Goal: Task Accomplishment & Management: Manage account settings

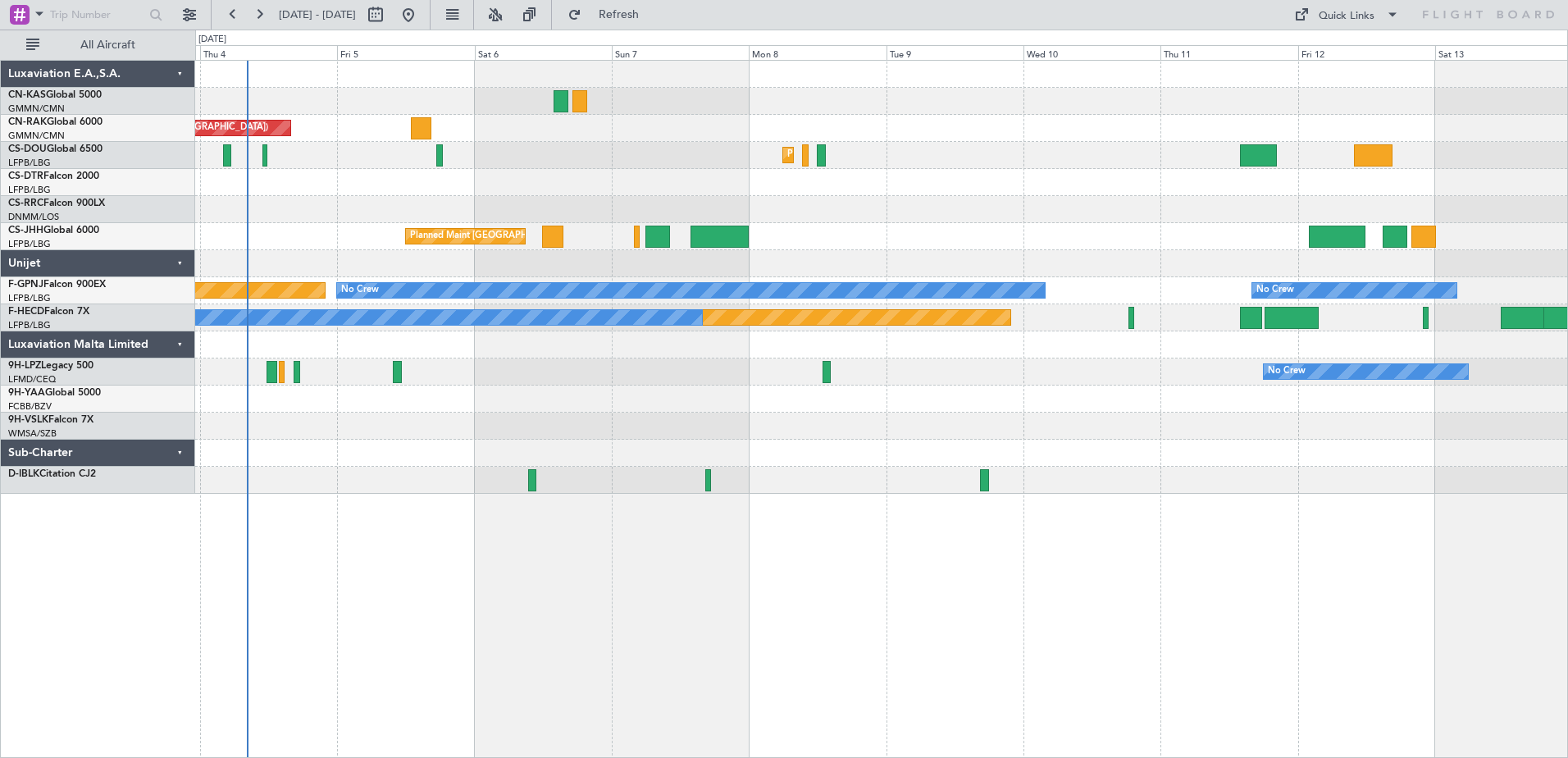
click at [556, 558] on div "Unplanned Maint [GEOGRAPHIC_DATA] ([GEOGRAPHIC_DATA]) Planned Maint [GEOGRAPHIC…" at bounding box center [881, 408] width 1373 height 698
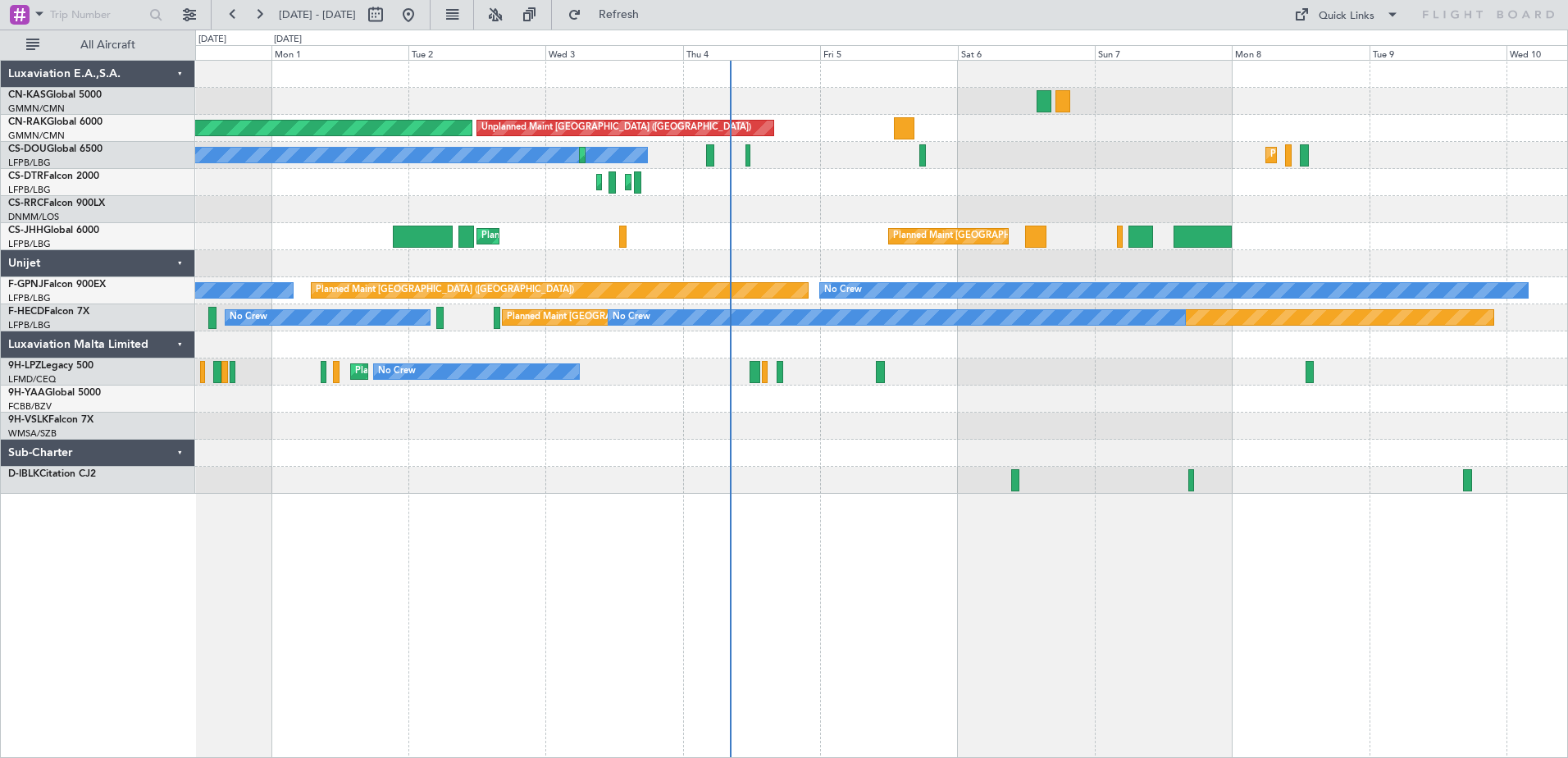
click at [994, 530] on div "Unplanned Maint [GEOGRAPHIC_DATA] ([GEOGRAPHIC_DATA]) Planned Maint [GEOGRAPHIC…" at bounding box center [881, 408] width 1373 height 698
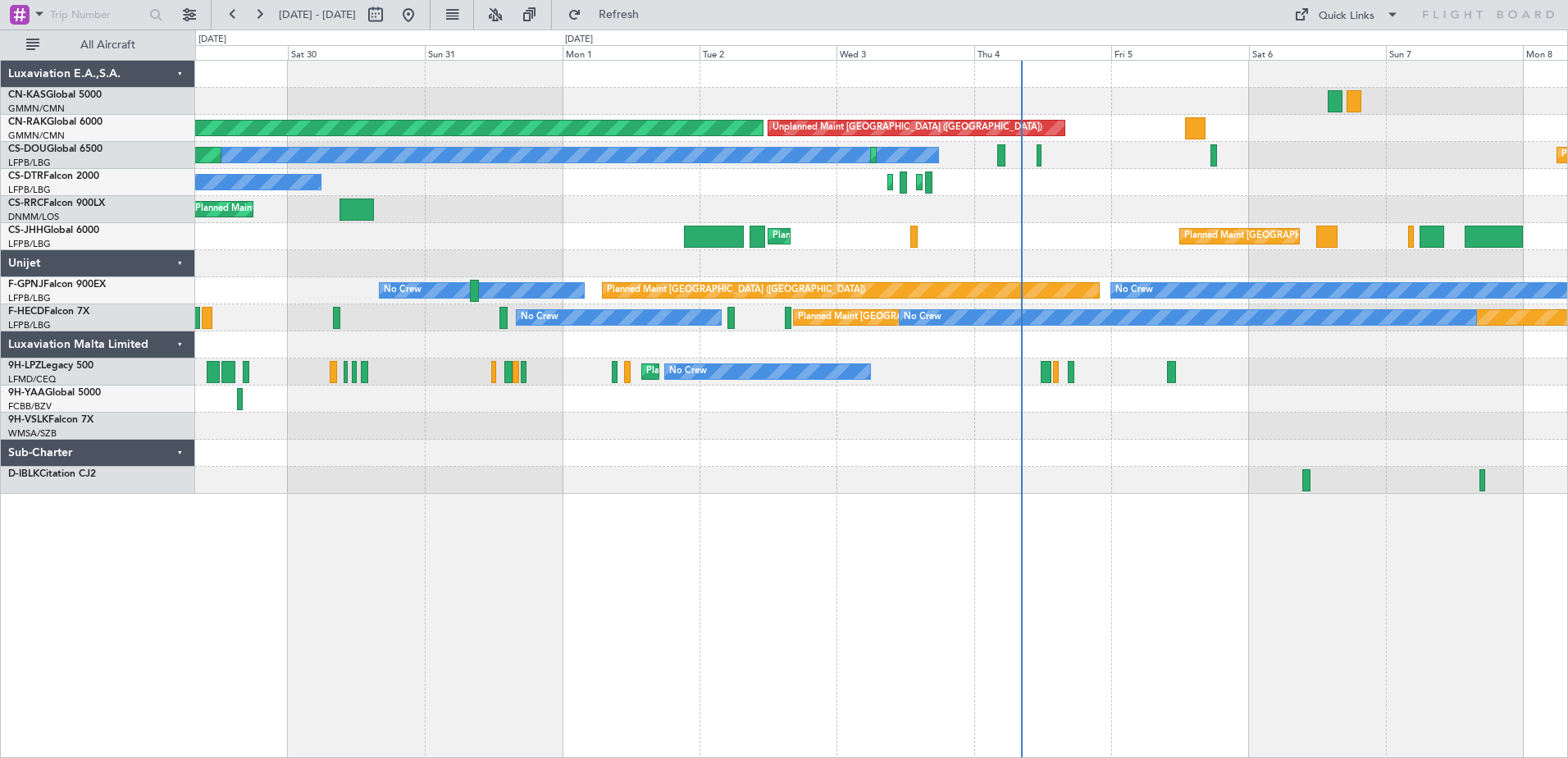
click at [758, 546] on div "Unplanned Maint [GEOGRAPHIC_DATA] ([GEOGRAPHIC_DATA]) Planned Maint [GEOGRAPHIC…" at bounding box center [881, 408] width 1373 height 698
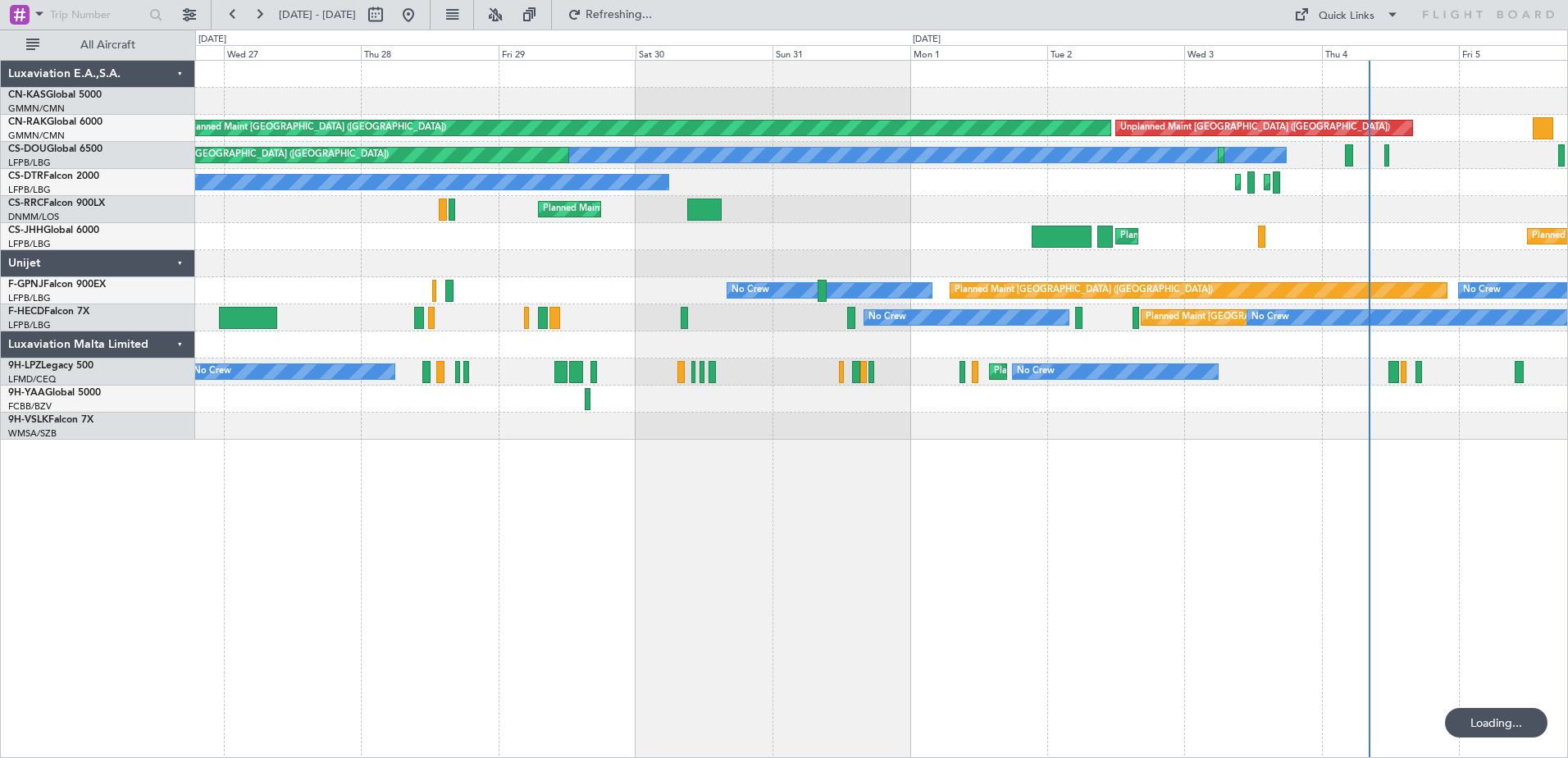
click at [701, 563] on div "Unplanned Maint [GEOGRAPHIC_DATA] ([GEOGRAPHIC_DATA]) Planned Maint [GEOGRAPHIC…" at bounding box center [881, 408] width 1373 height 698
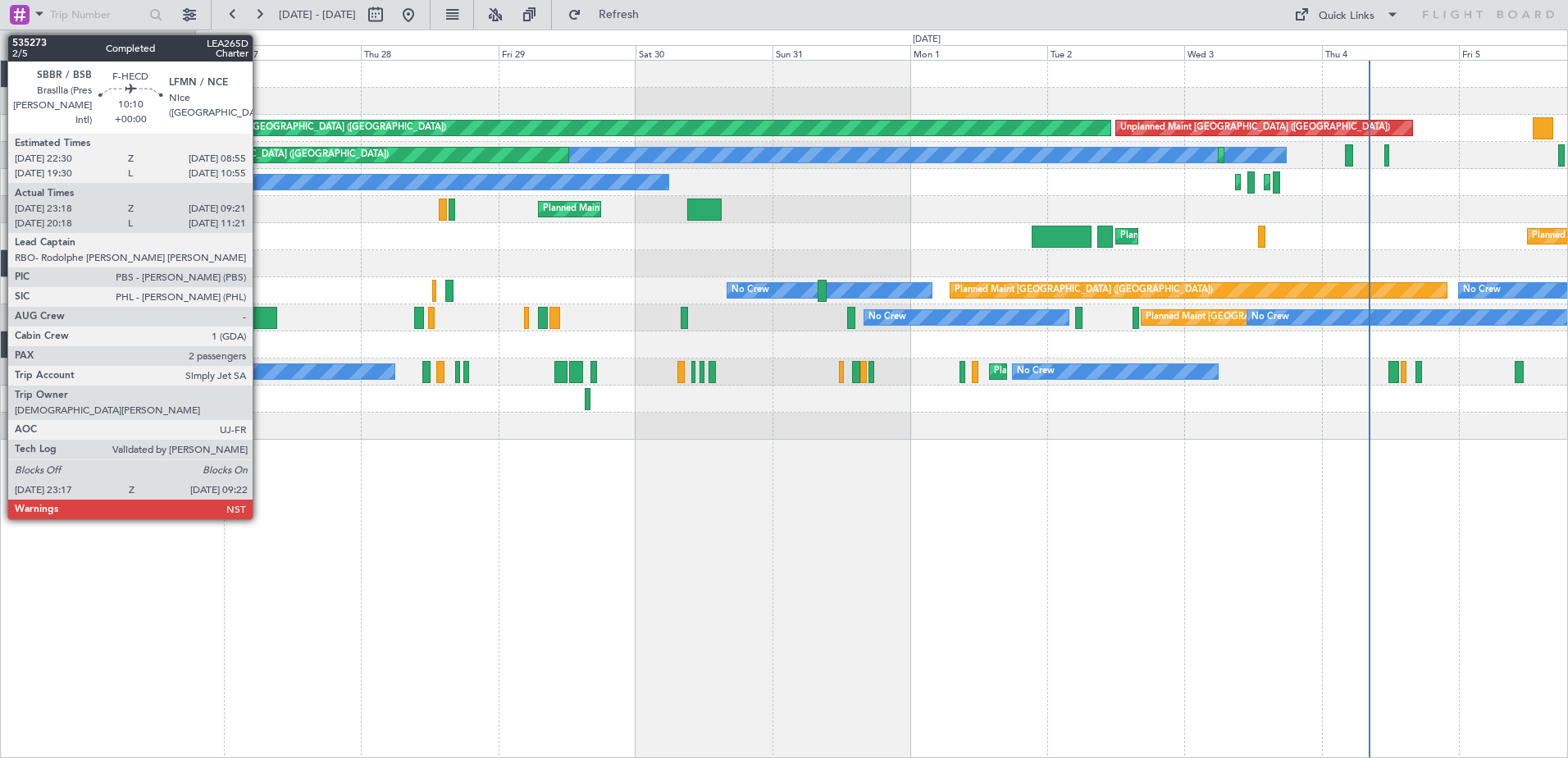
click at [260, 320] on div at bounding box center [248, 318] width 58 height 22
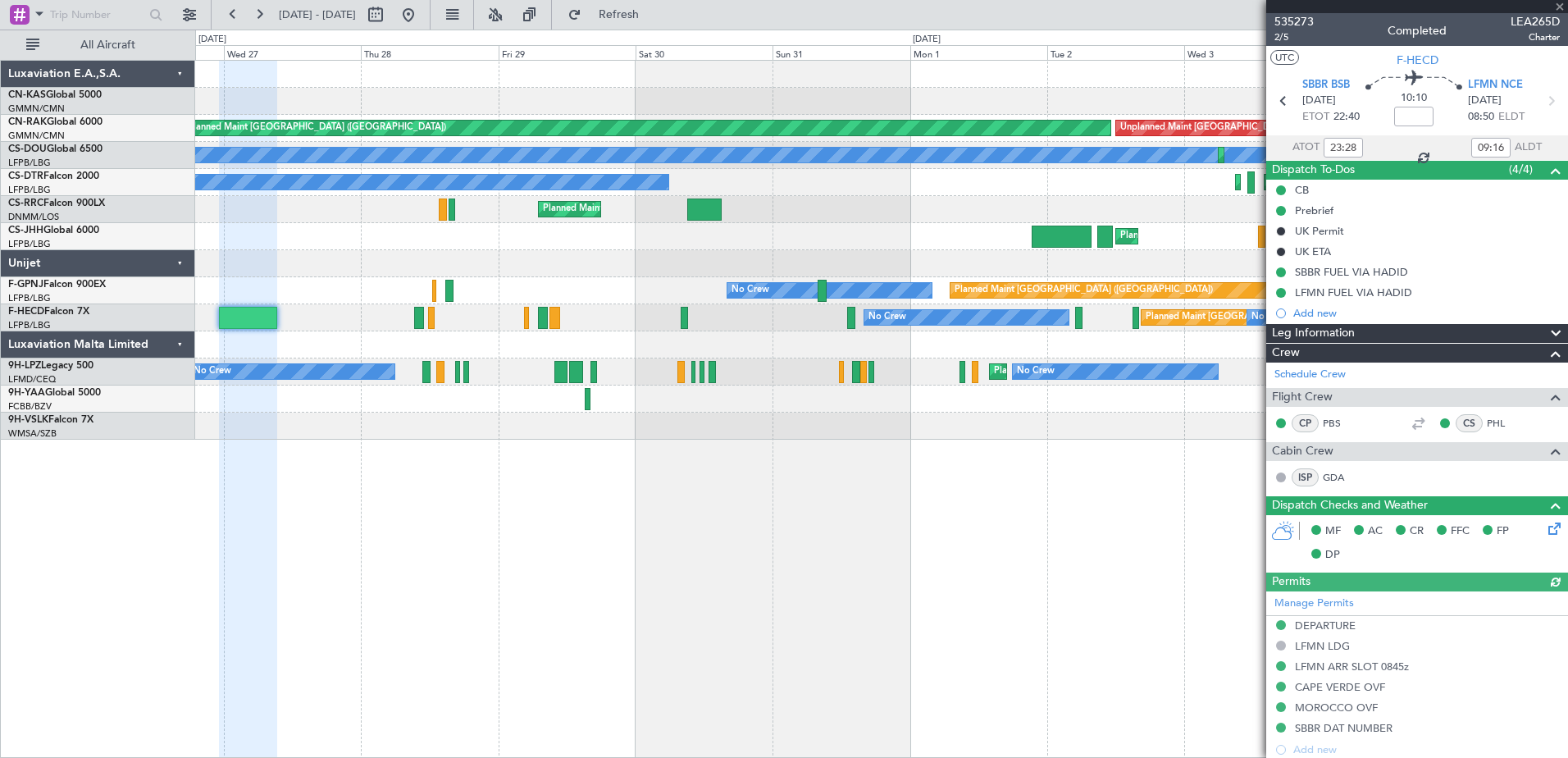
scroll to position [430, 0]
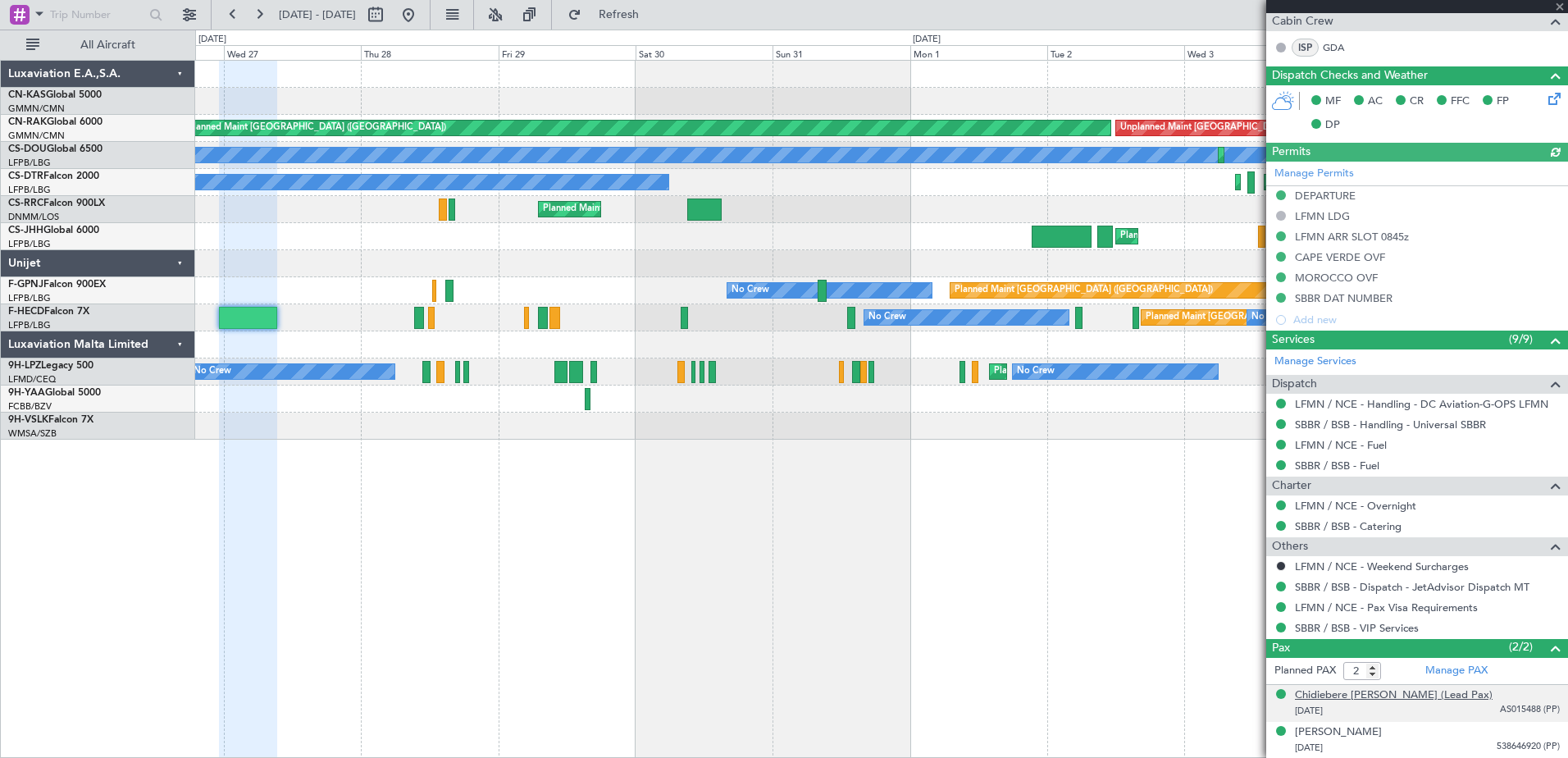
click at [1410, 693] on div "Chidiebere [PERSON_NAME] (Lead Pax)" at bounding box center [1393, 696] width 197 height 17
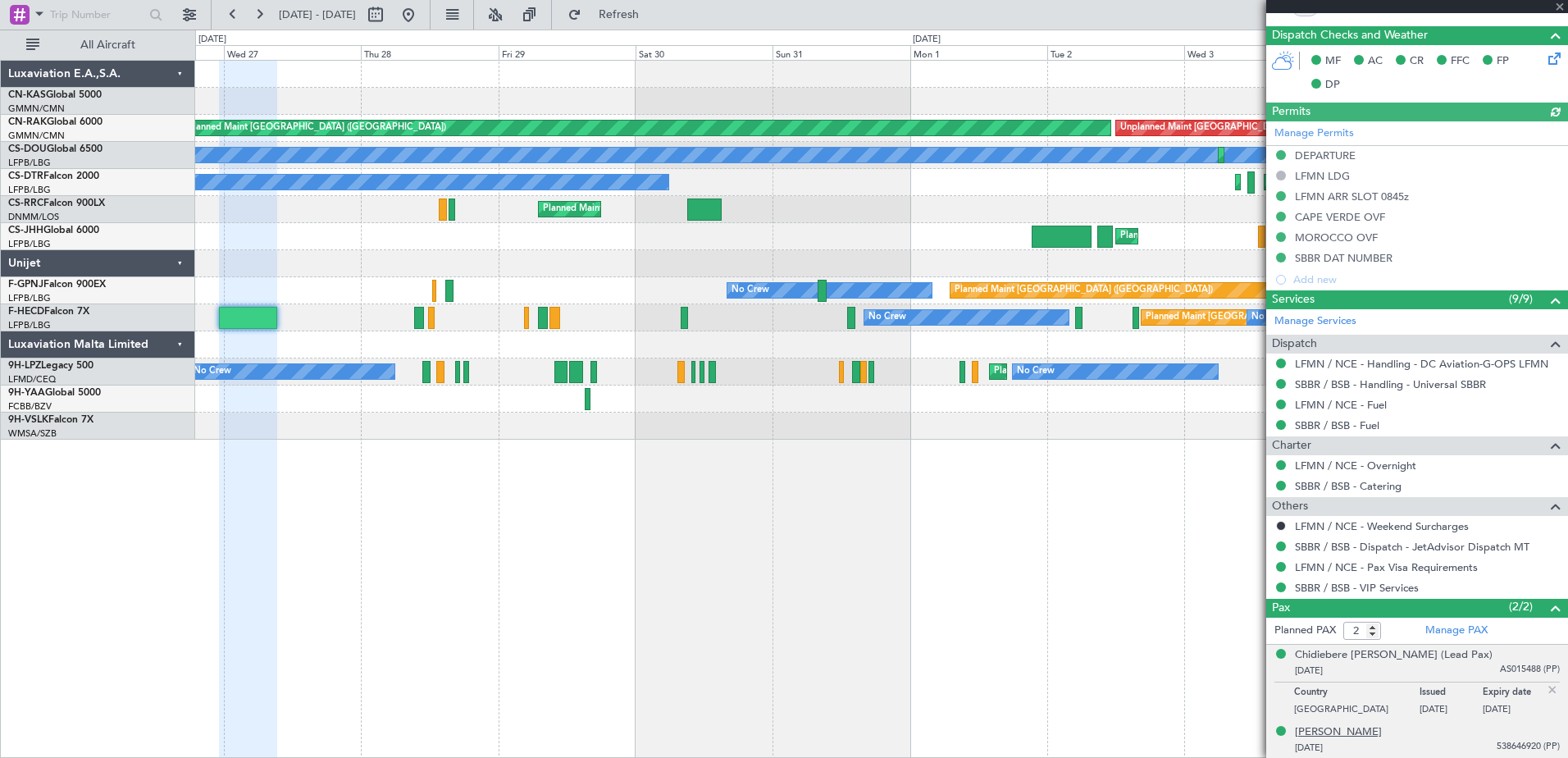
click at [1376, 729] on div "[PERSON_NAME]" at bounding box center [1339, 733] width 87 height 17
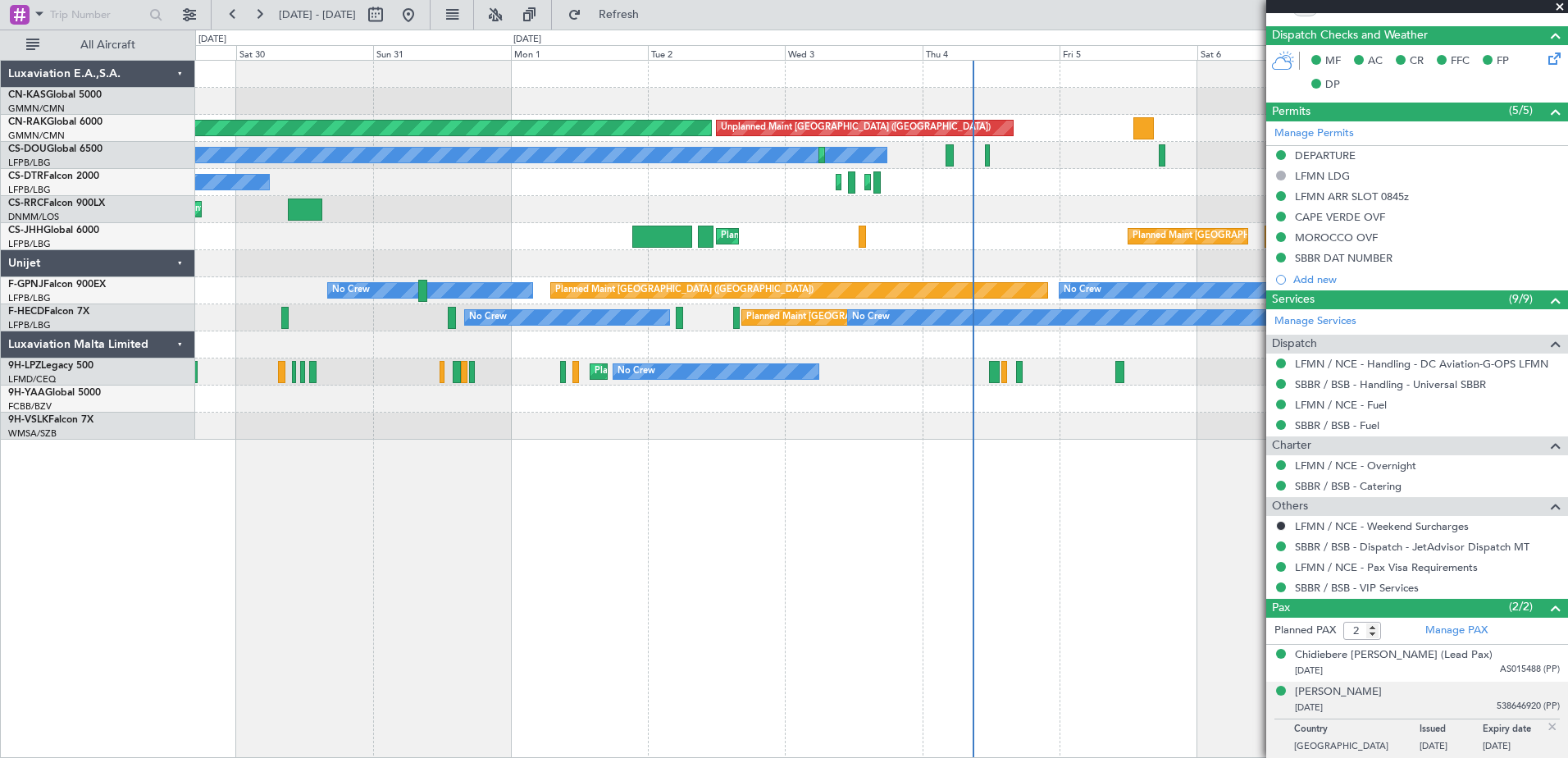
click at [346, 617] on div "Planned Maint [GEOGRAPHIC_DATA] ([GEOGRAPHIC_DATA]) Unplanned Maint [GEOGRAPHIC…" at bounding box center [881, 408] width 1373 height 698
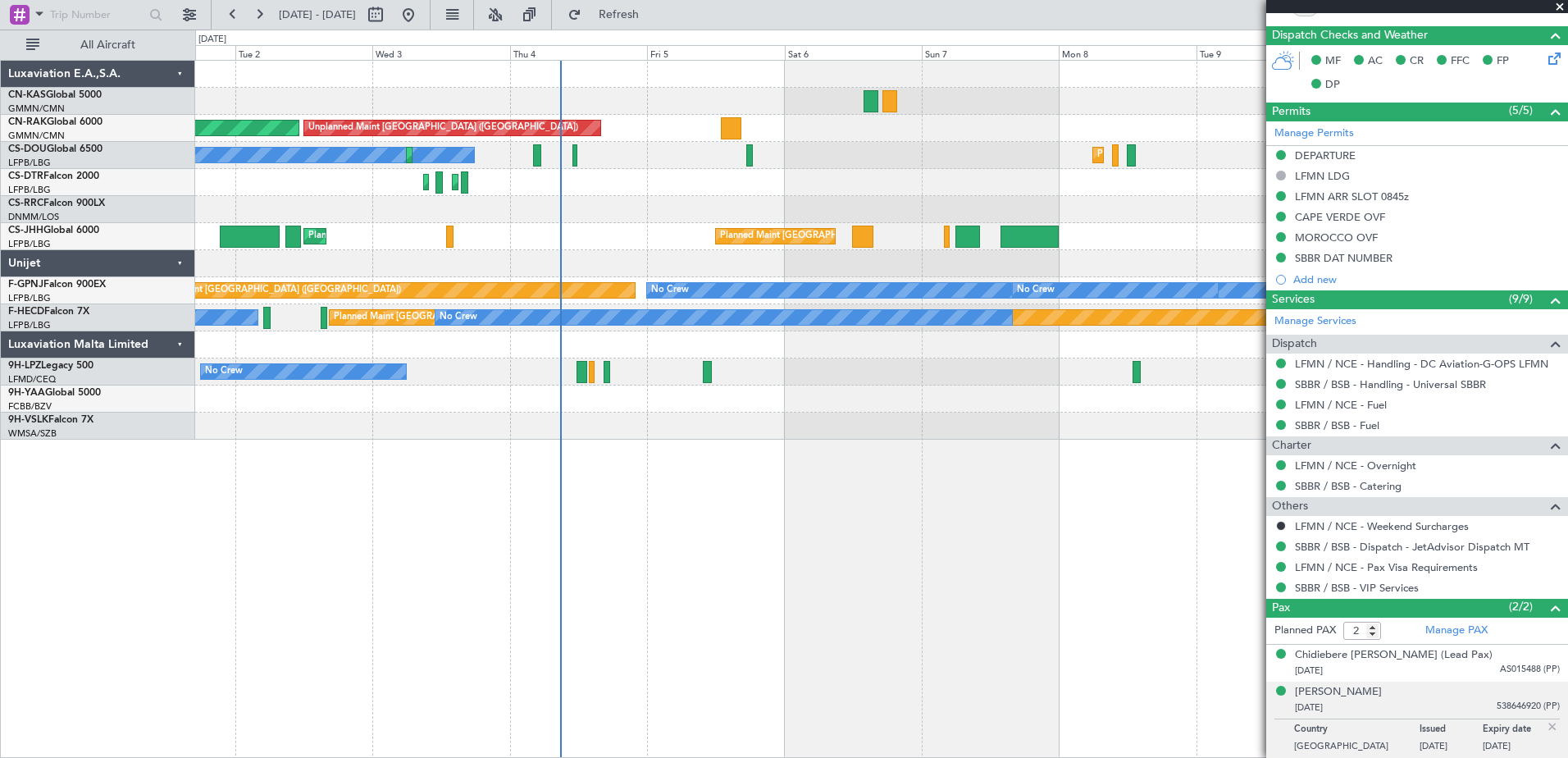
click at [498, 550] on div "Planned Maint [GEOGRAPHIC_DATA] ([GEOGRAPHIC_DATA]) Unplanned Maint [GEOGRAPHIC…" at bounding box center [881, 408] width 1373 height 698
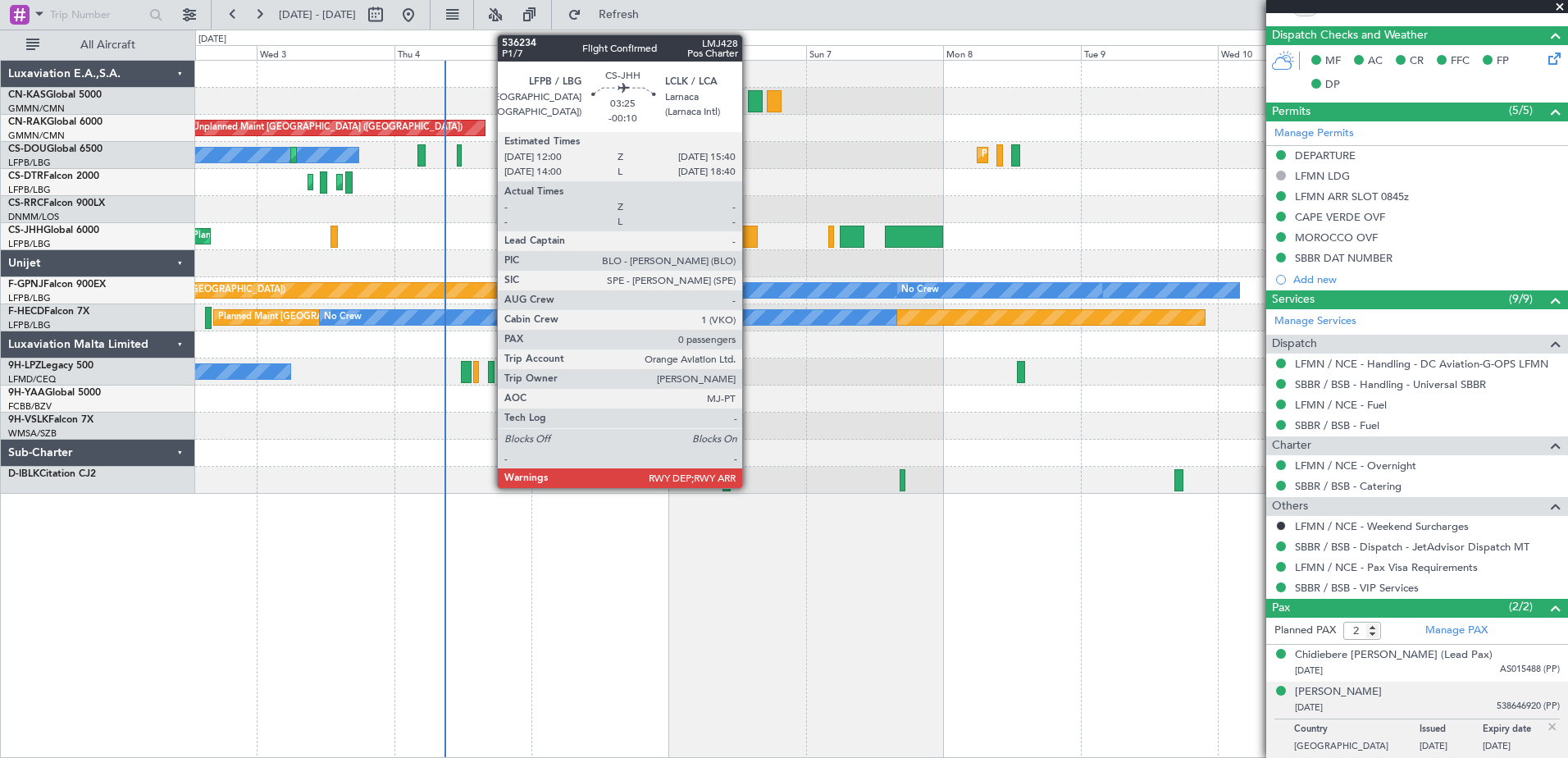
click at [750, 232] on div at bounding box center [747, 237] width 21 height 22
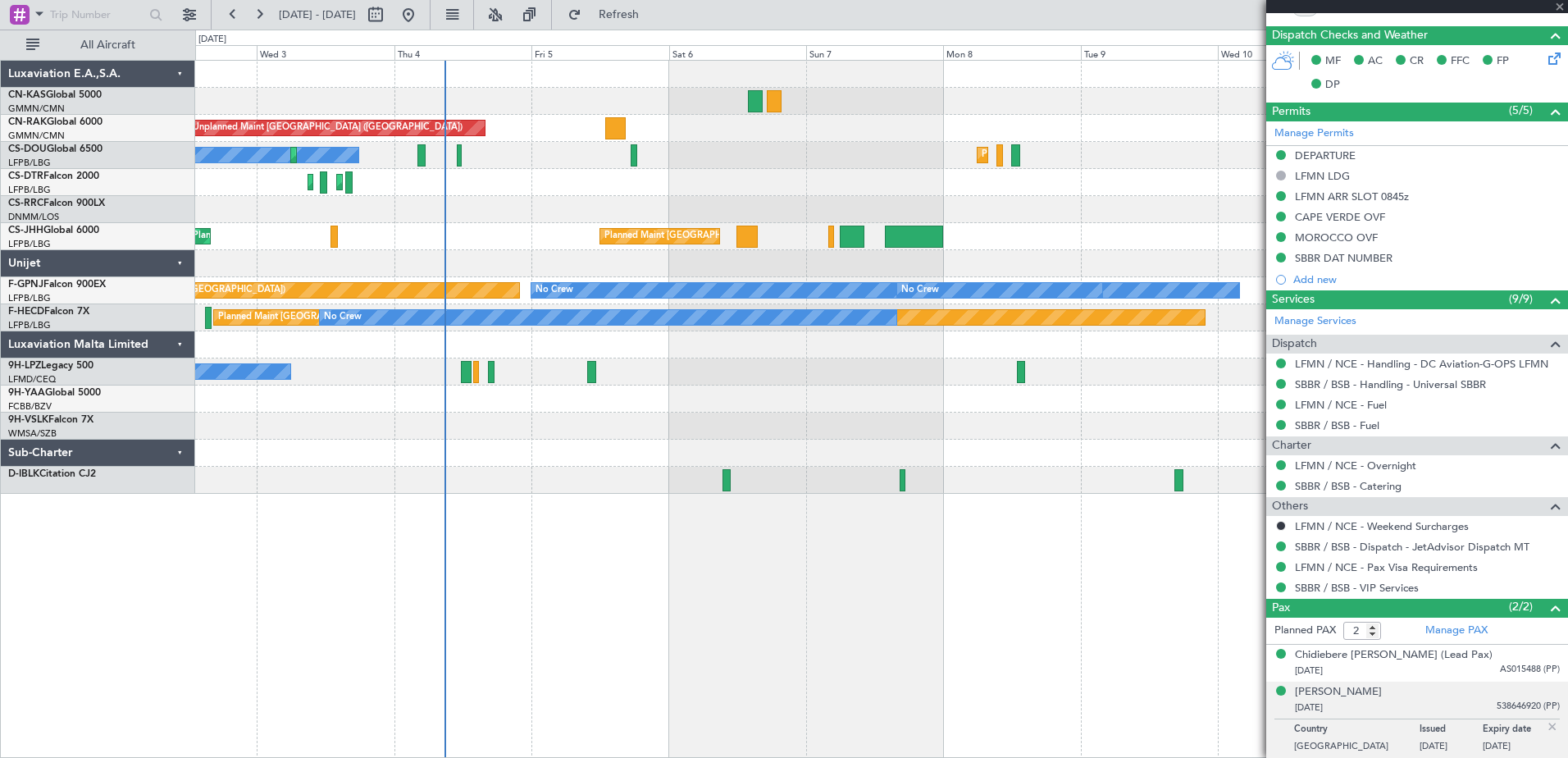
type input "-00:10"
type input "0"
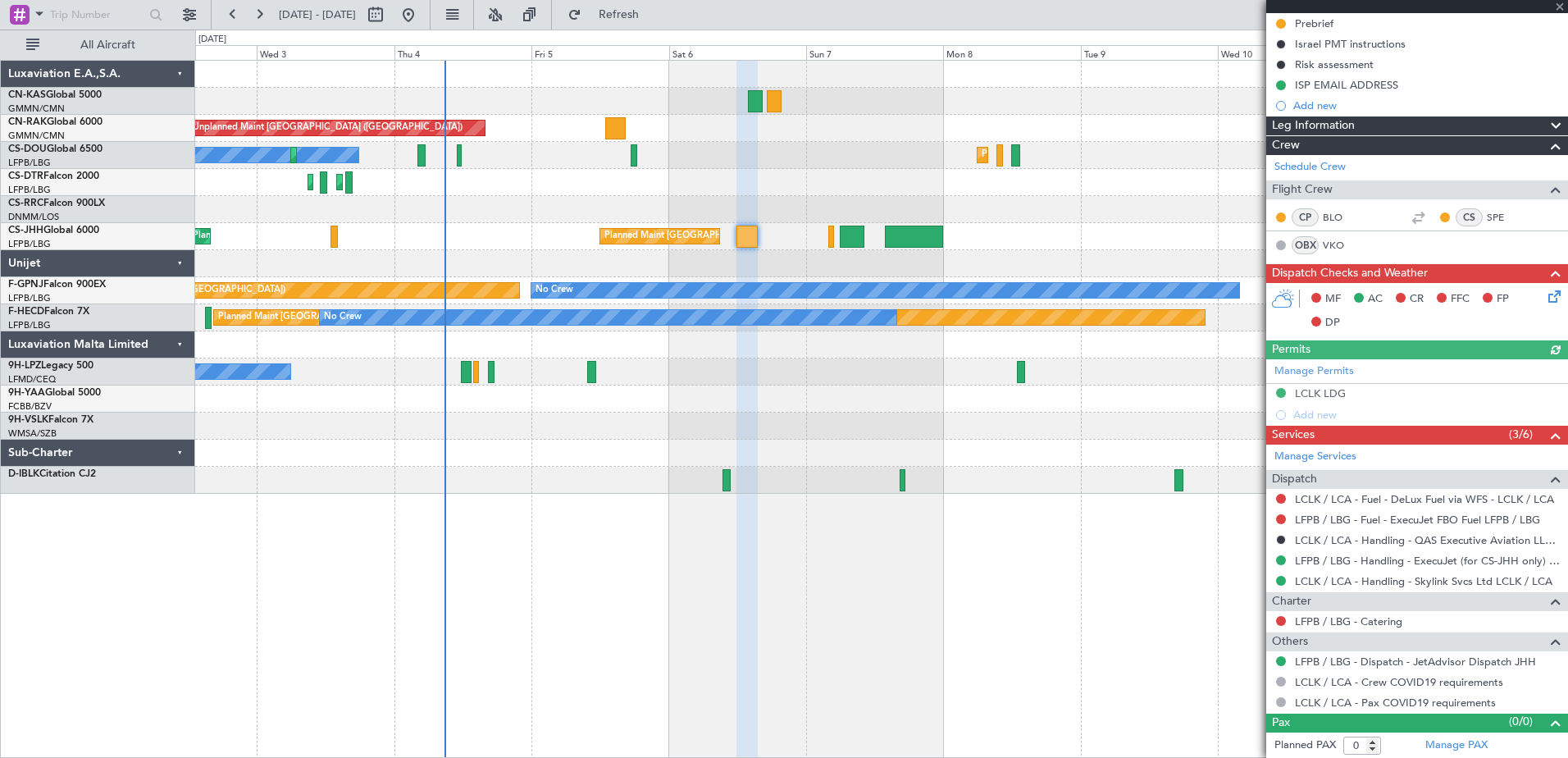
scroll to position [208, 0]
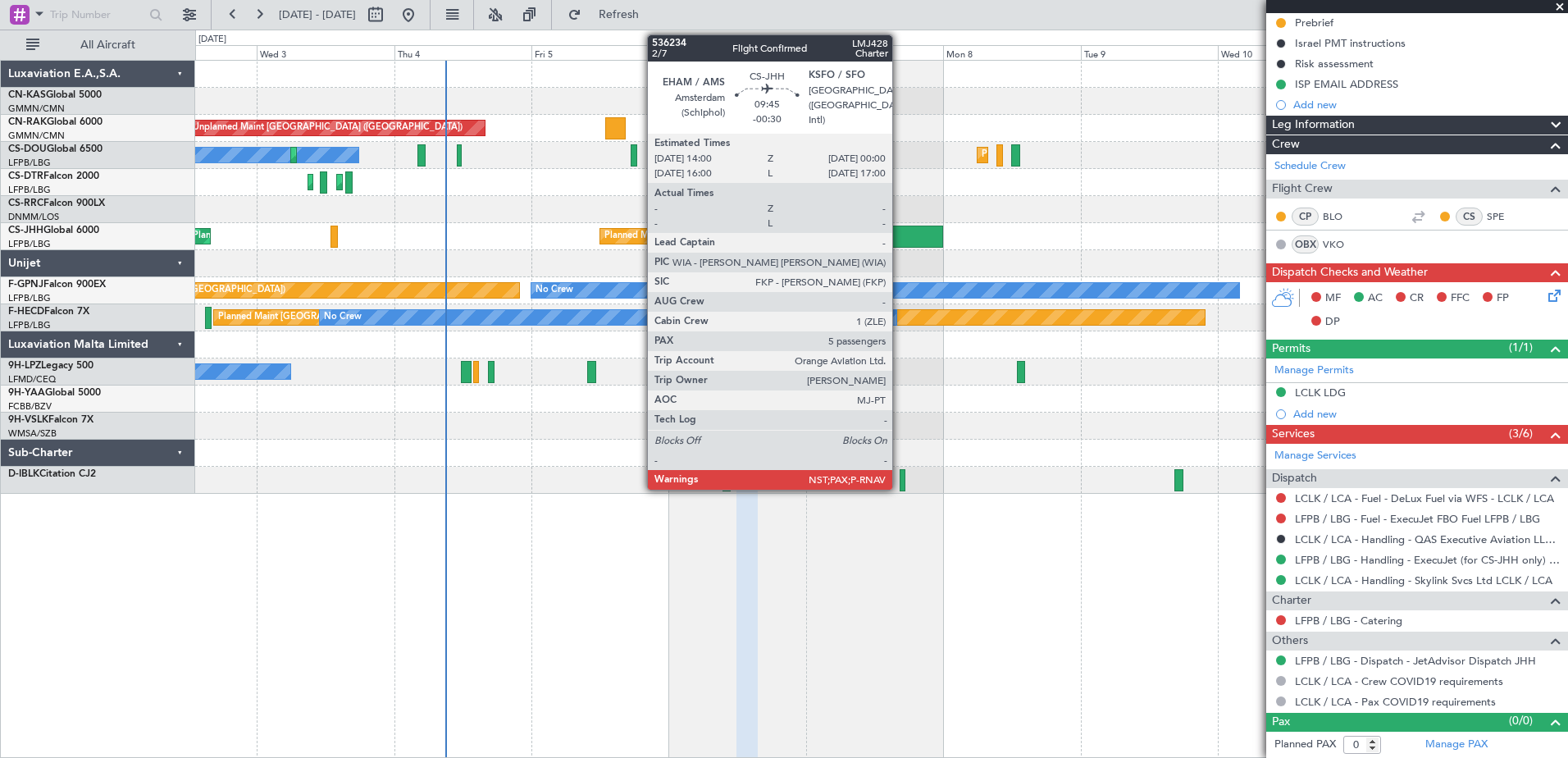
click at [899, 236] on div at bounding box center [914, 237] width 57 height 22
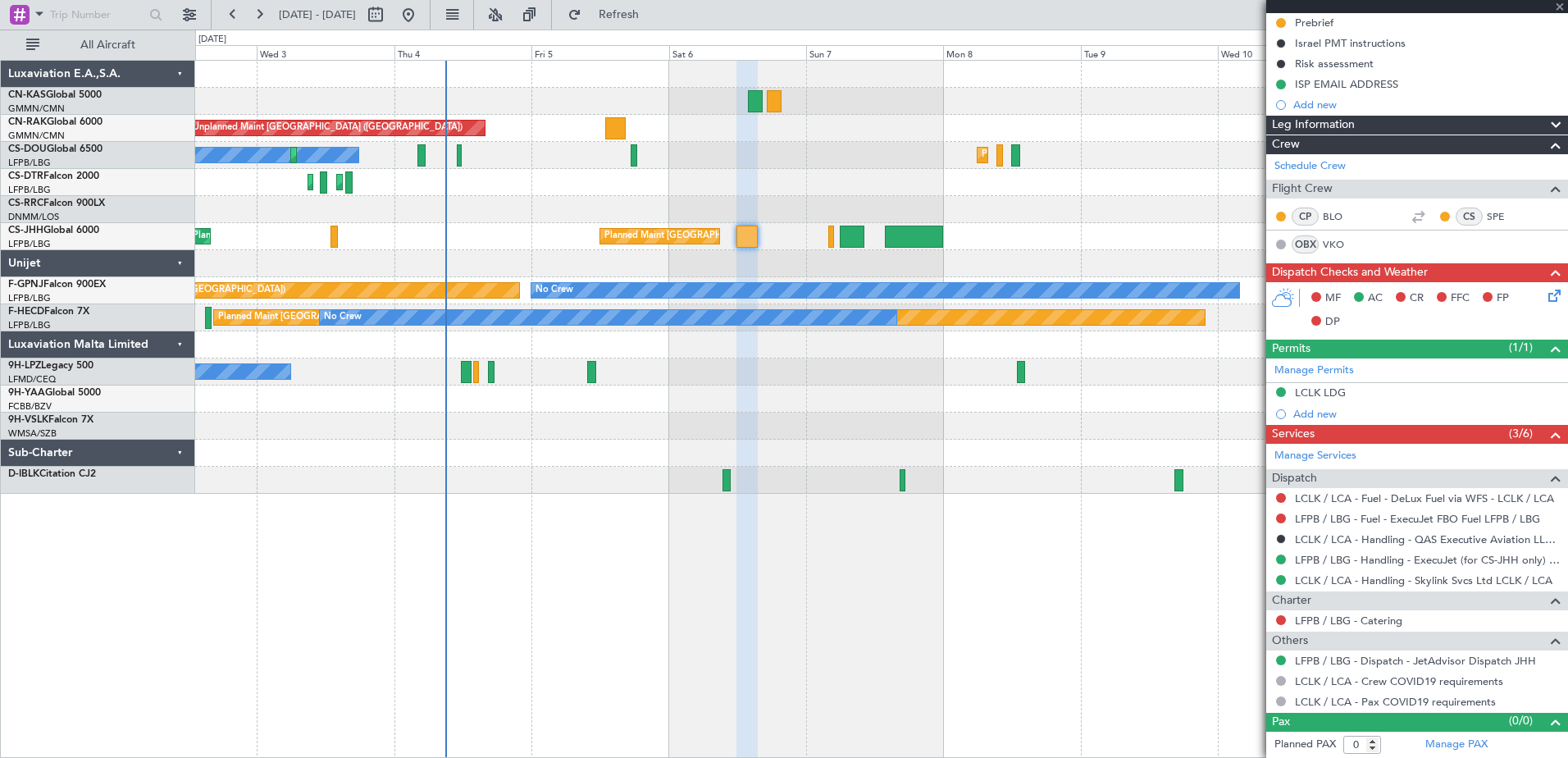
type input "-00:30"
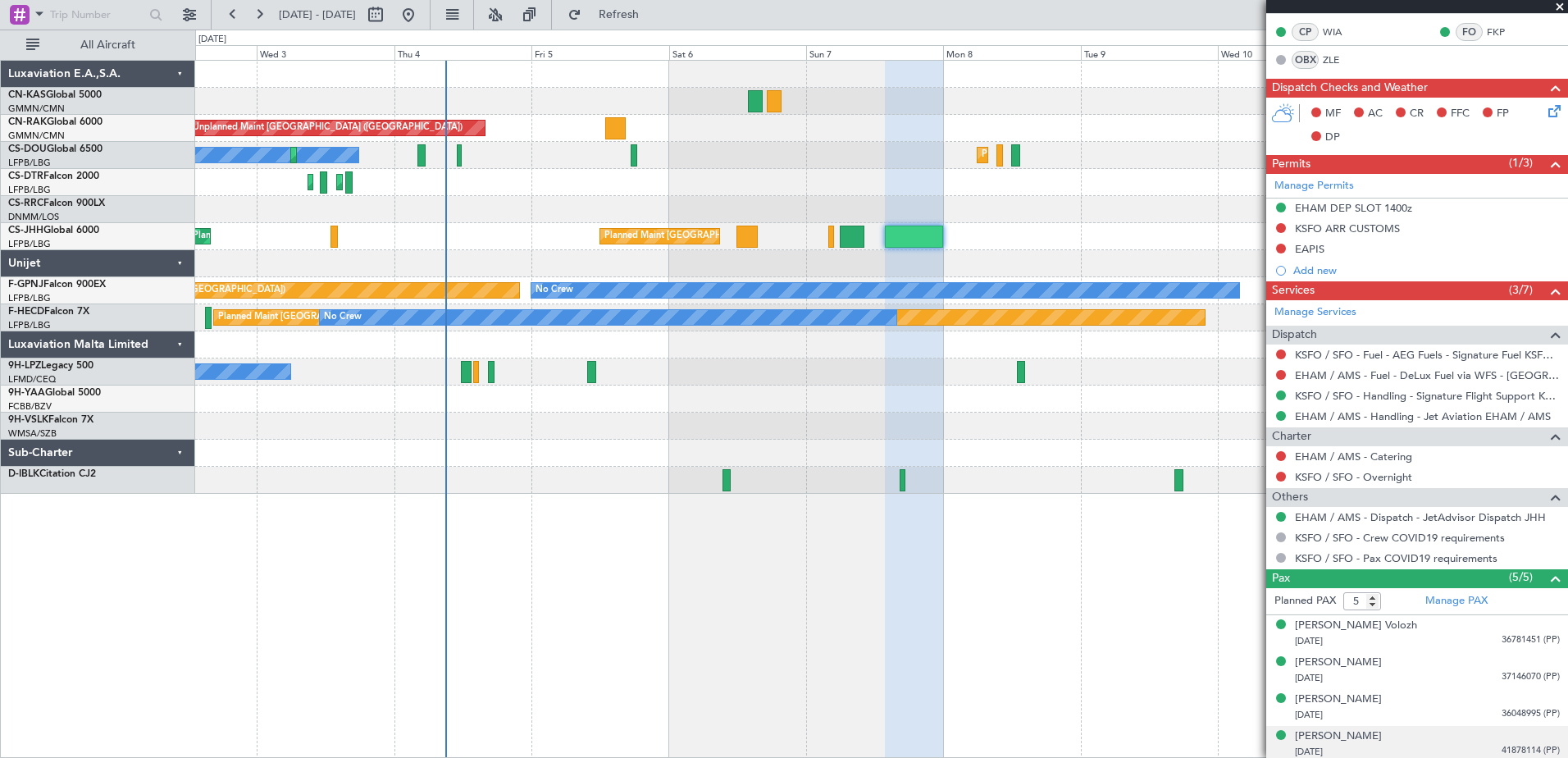
scroll to position [413, 0]
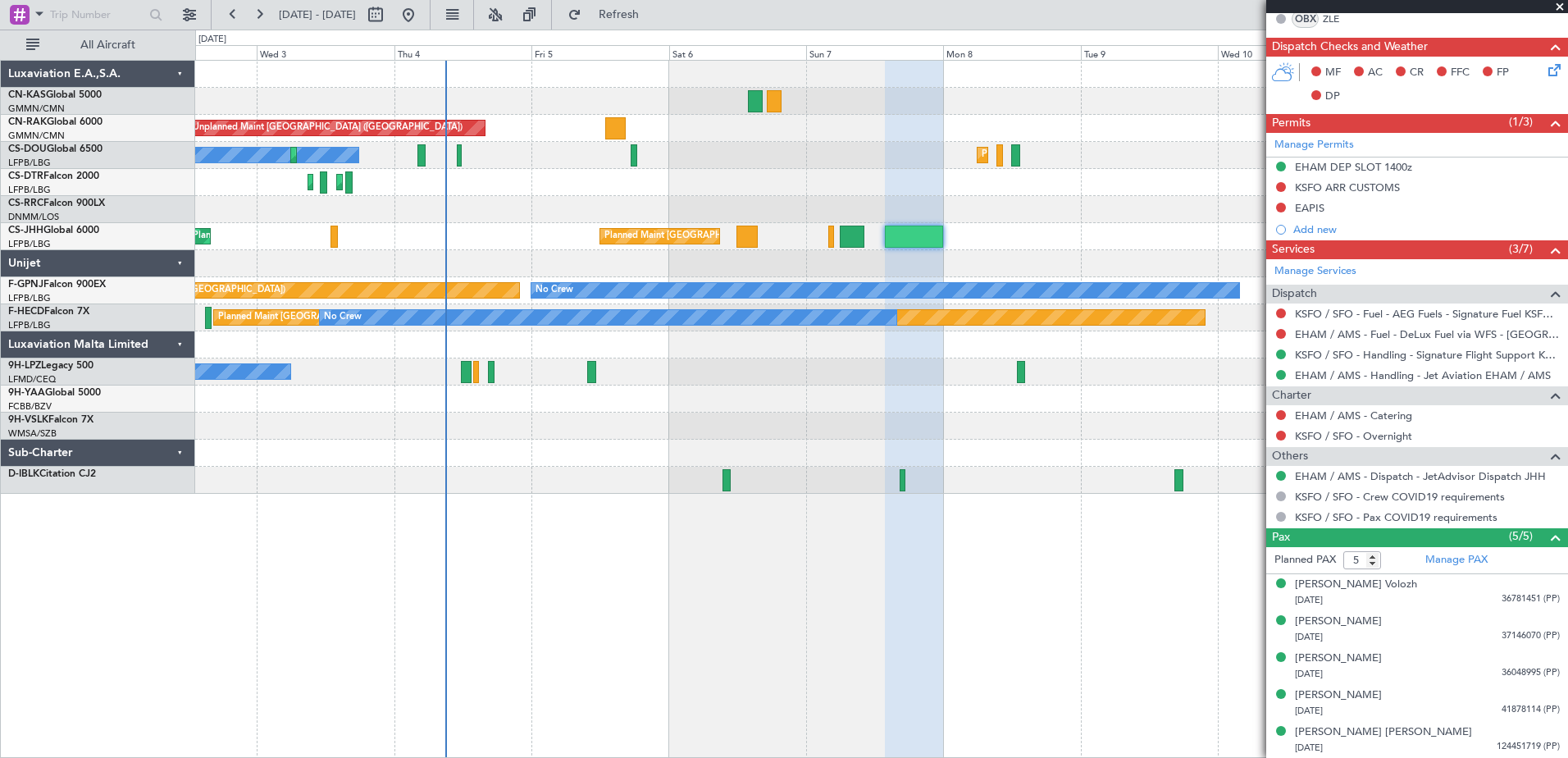
click at [1563, 4] on span at bounding box center [1560, 8] width 17 height 15
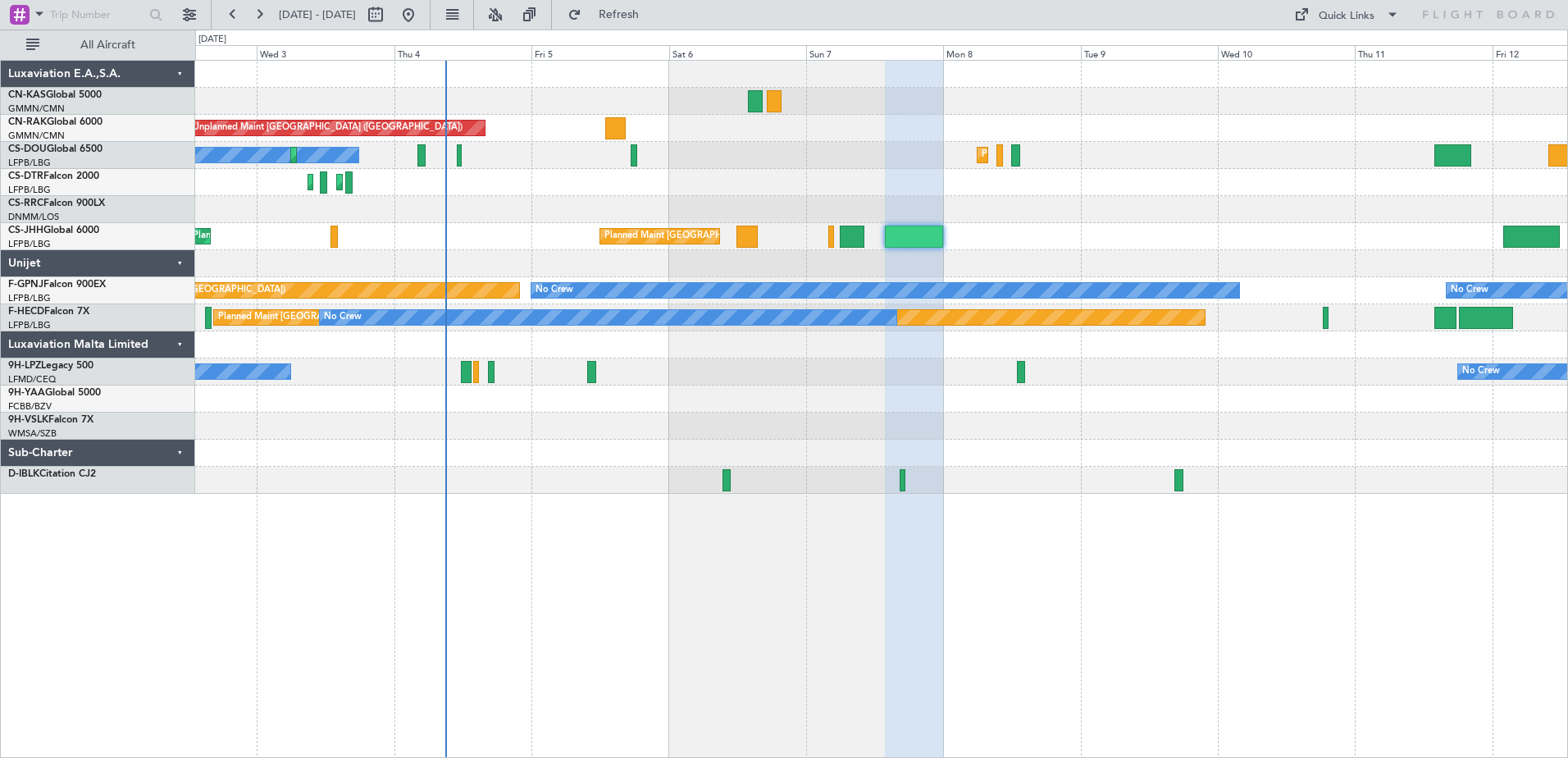
type input "0"
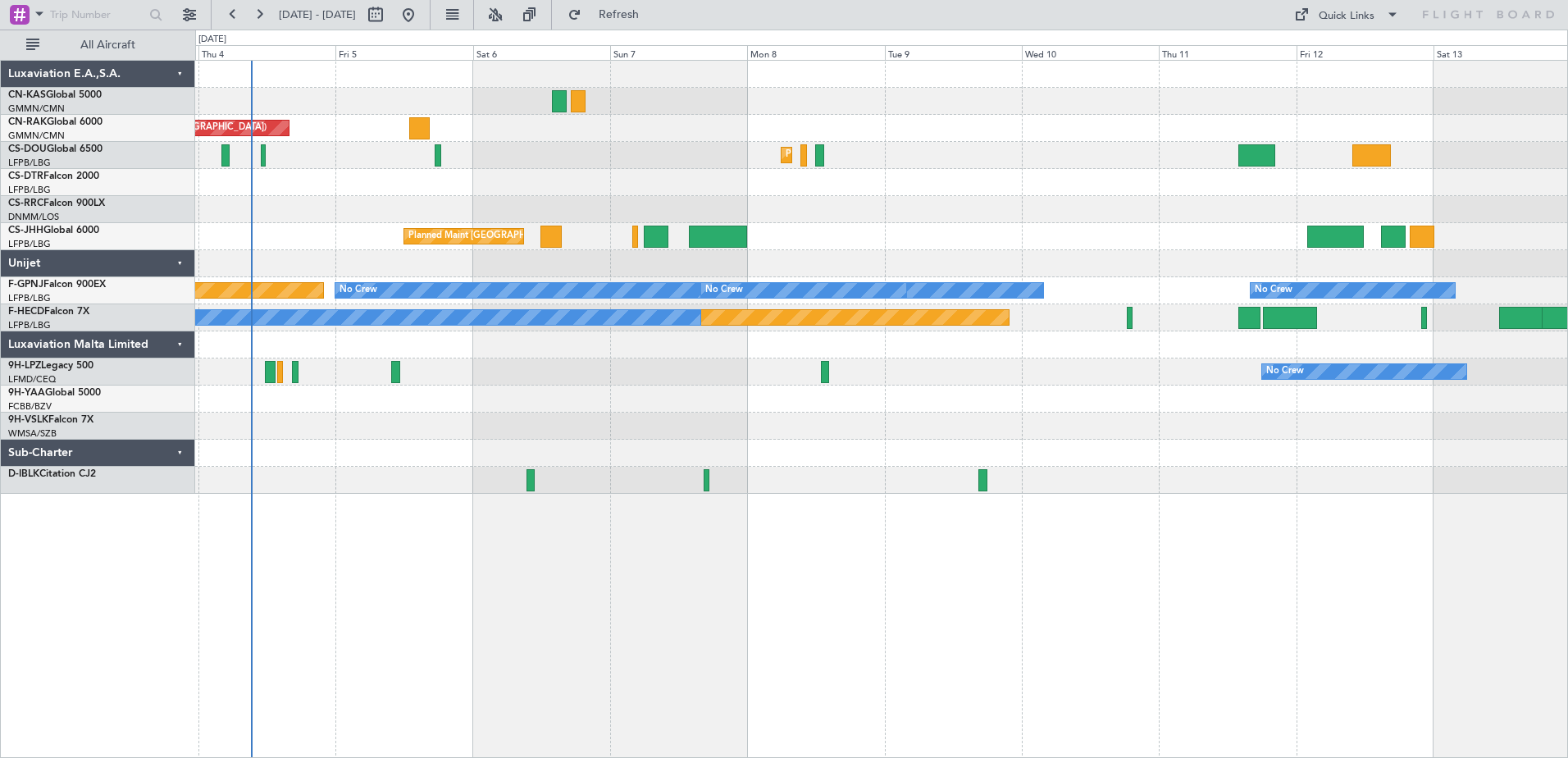
click at [1087, 459] on div "Unplanned Maint [GEOGRAPHIC_DATA] ([GEOGRAPHIC_DATA]) Planned Maint [GEOGRAPHIC…" at bounding box center [881, 277] width 1372 height 434
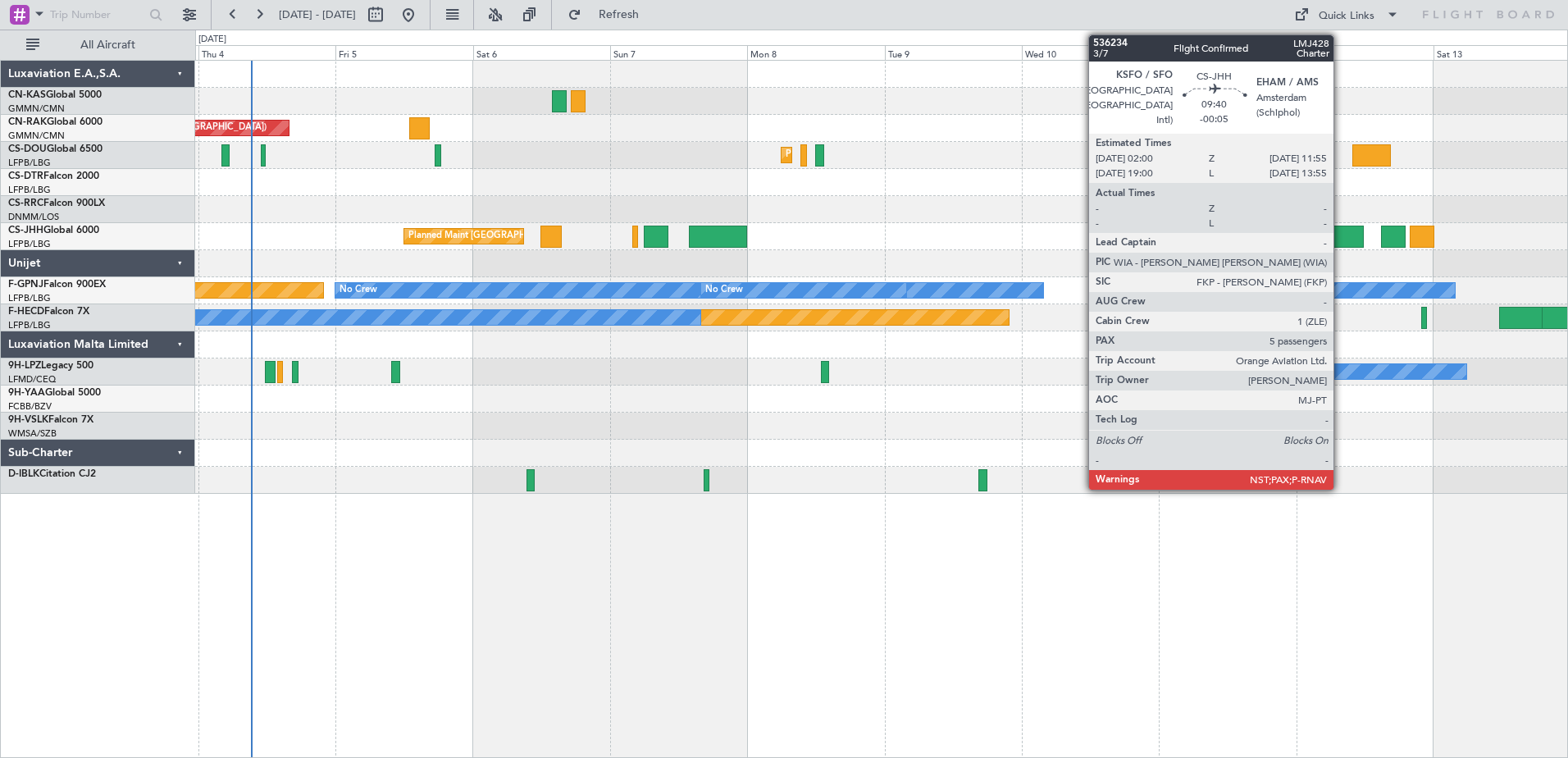
click at [1341, 233] on div at bounding box center [1336, 237] width 57 height 22
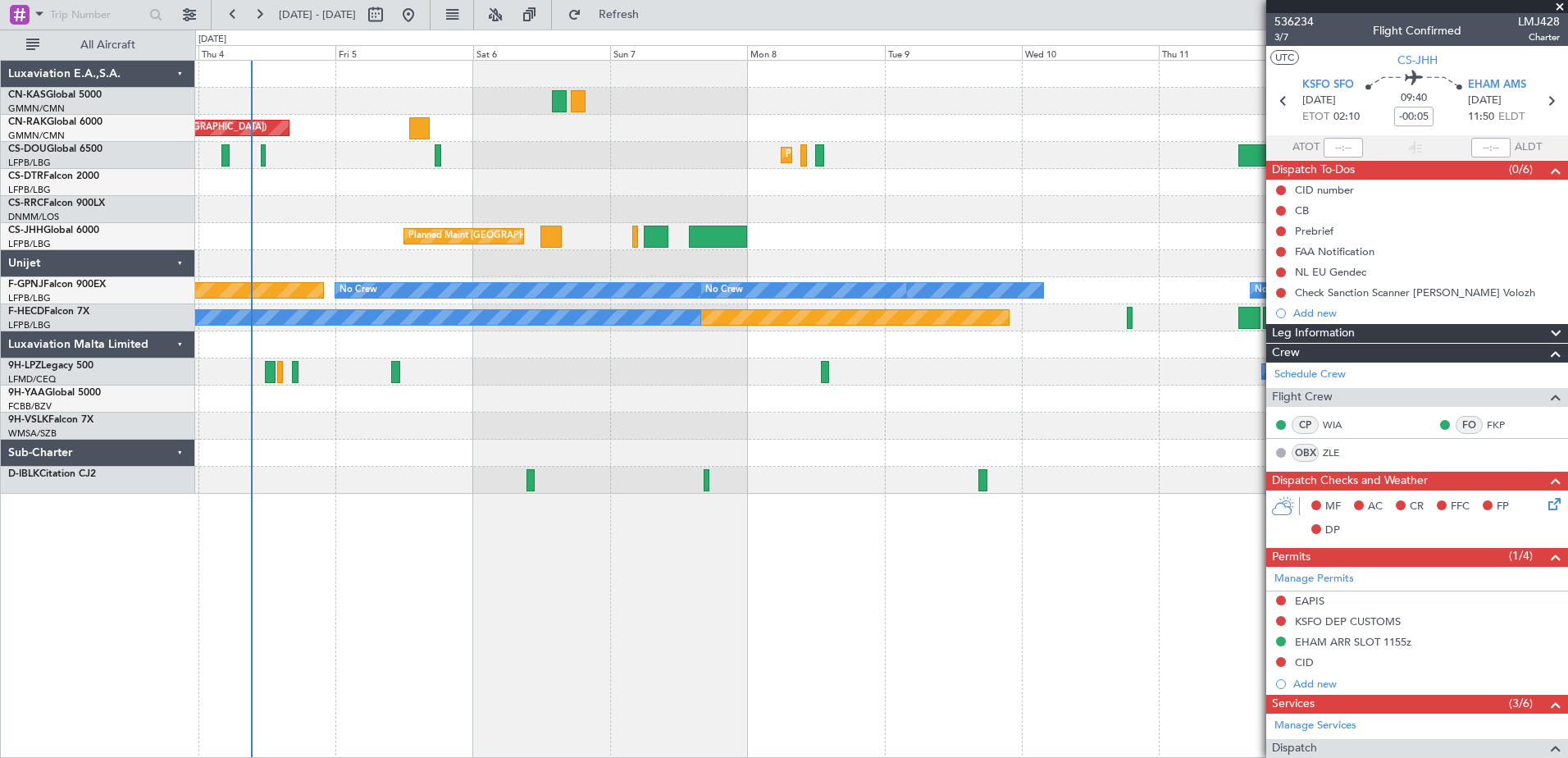
click at [1561, 6] on span at bounding box center [1560, 8] width 17 height 15
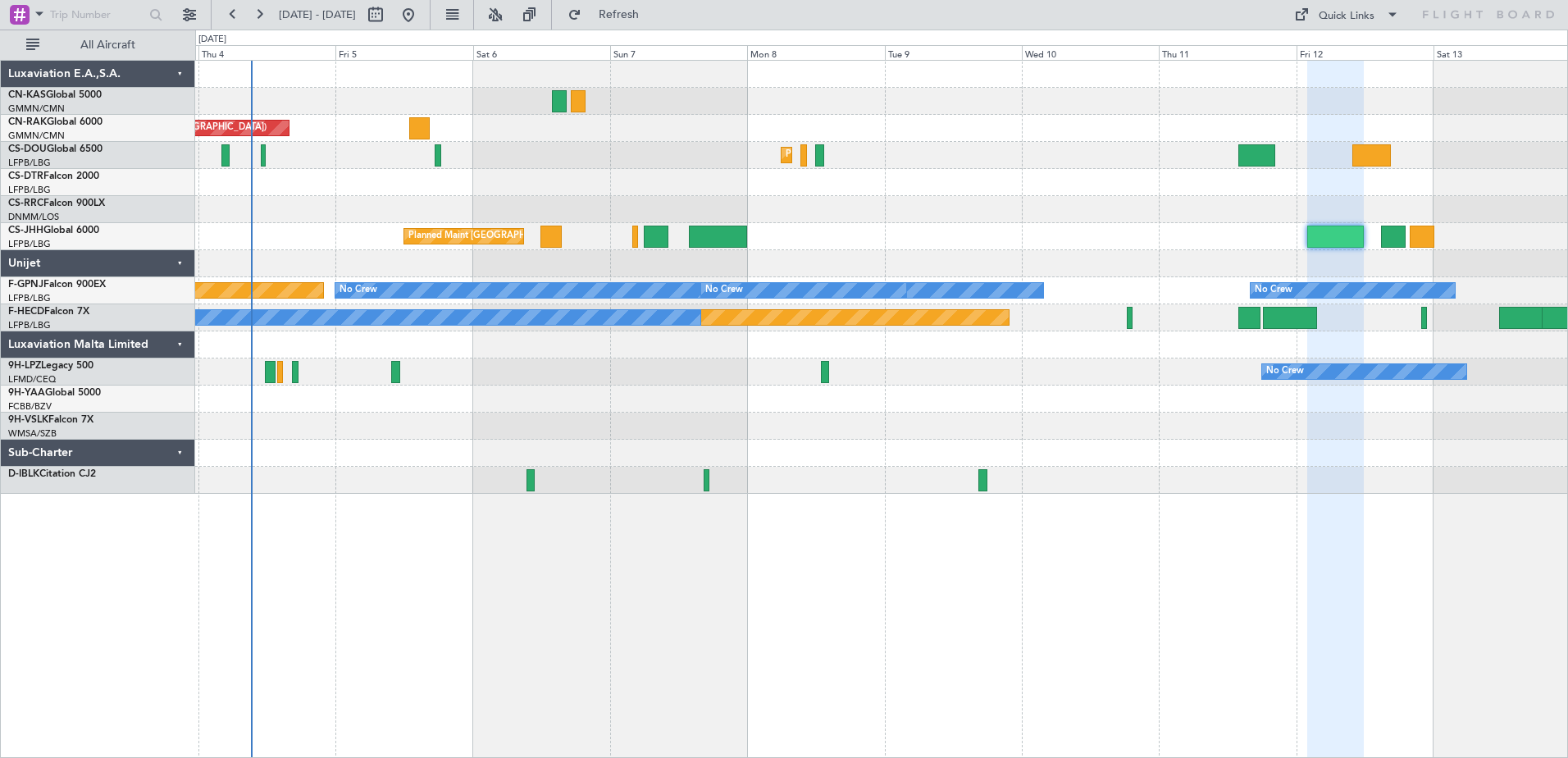
type input "0"
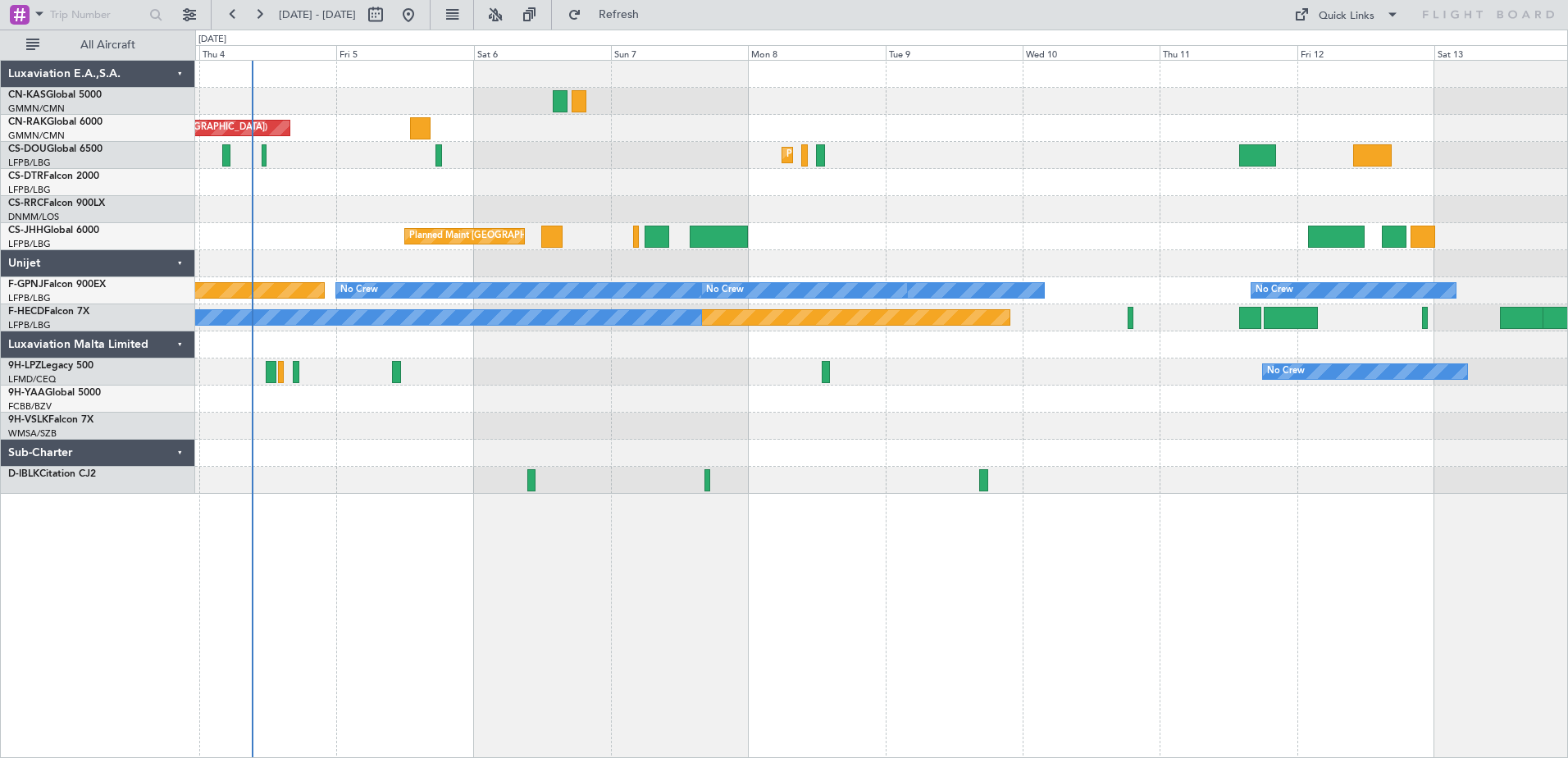
click at [545, 555] on div "Unplanned Maint [GEOGRAPHIC_DATA] ([GEOGRAPHIC_DATA]) Planned Maint [GEOGRAPHIC…" at bounding box center [881, 408] width 1373 height 698
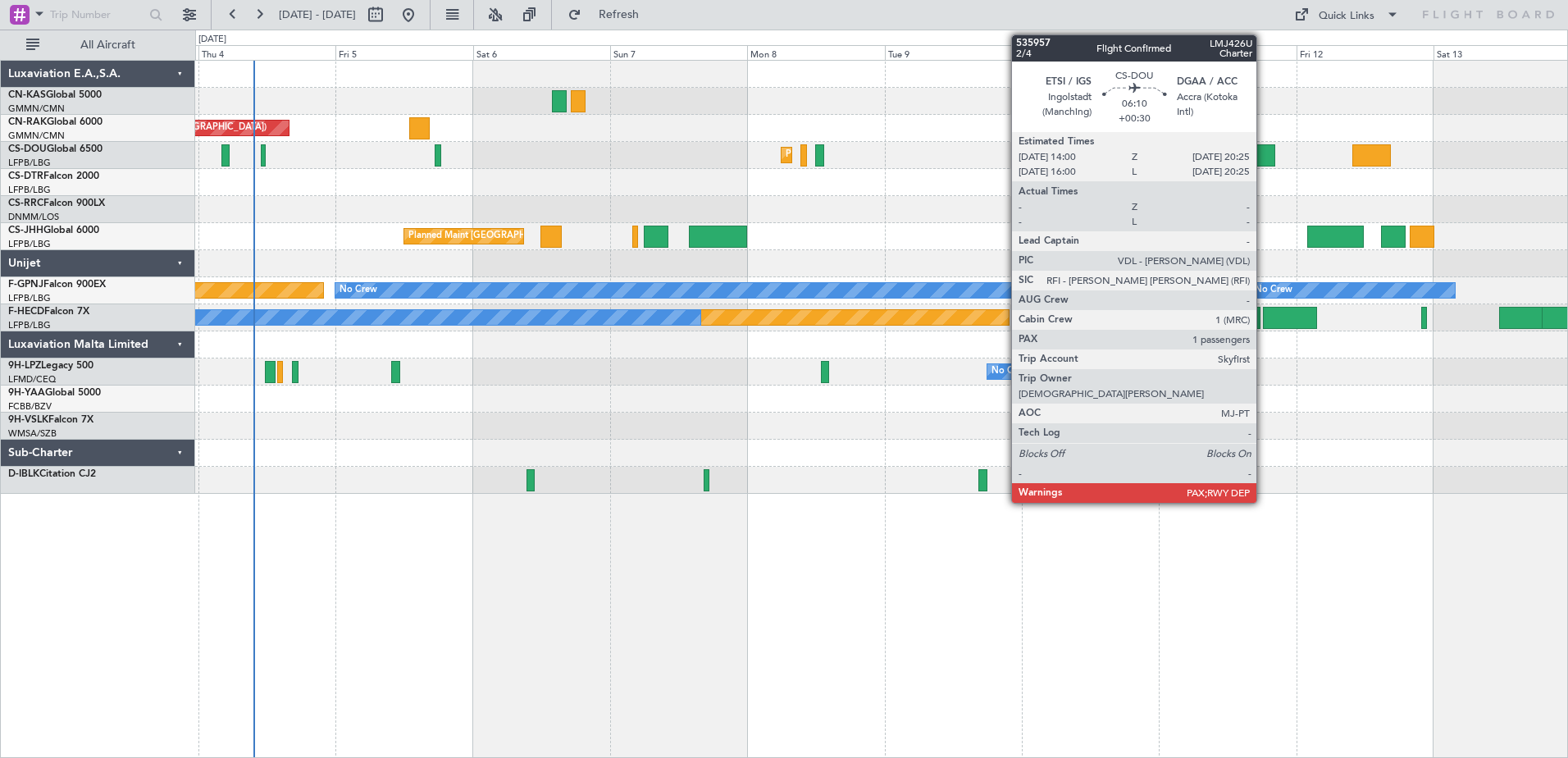
click at [1264, 155] on div at bounding box center [1257, 155] width 37 height 22
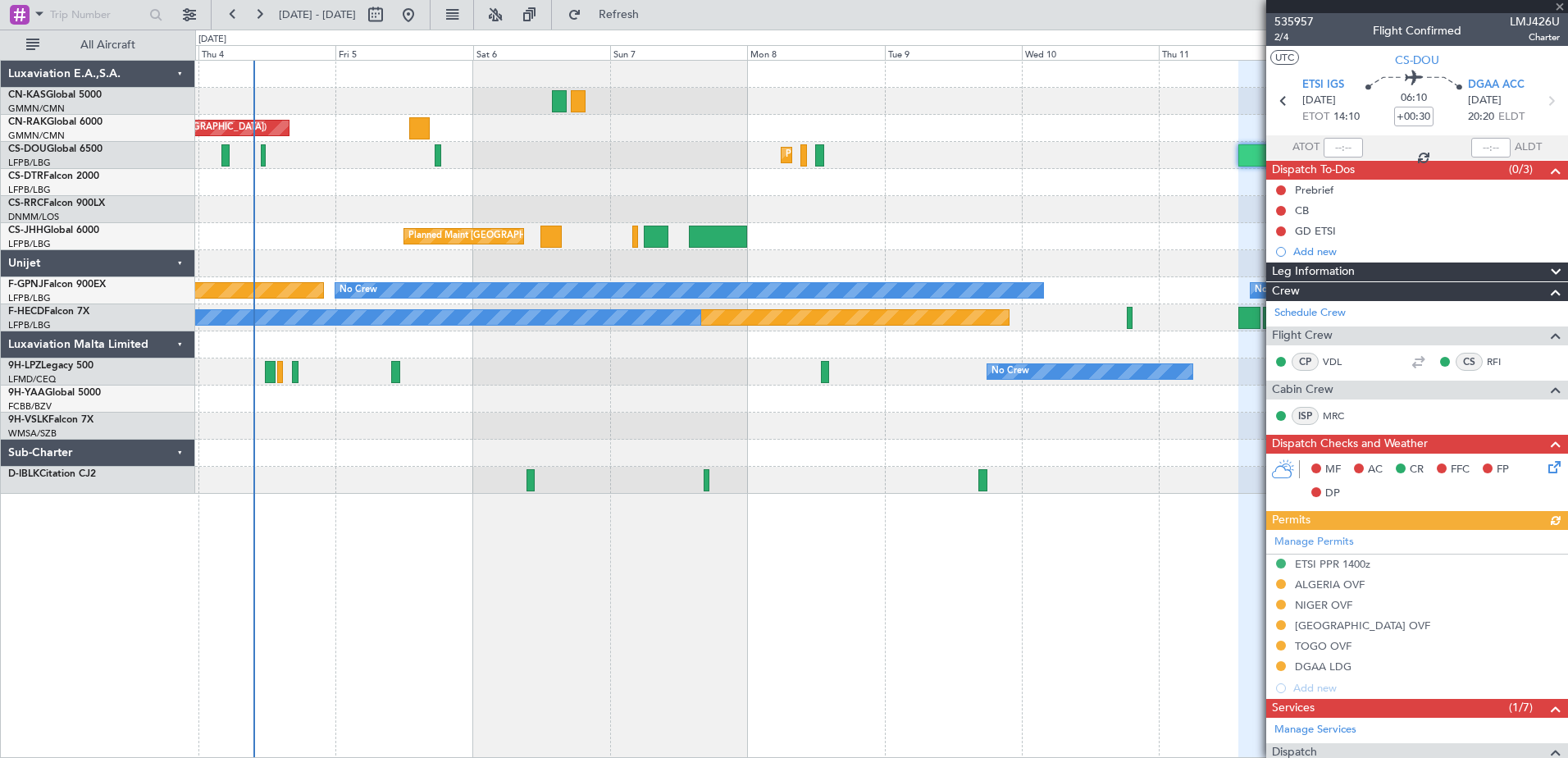
scroll to position [291, 0]
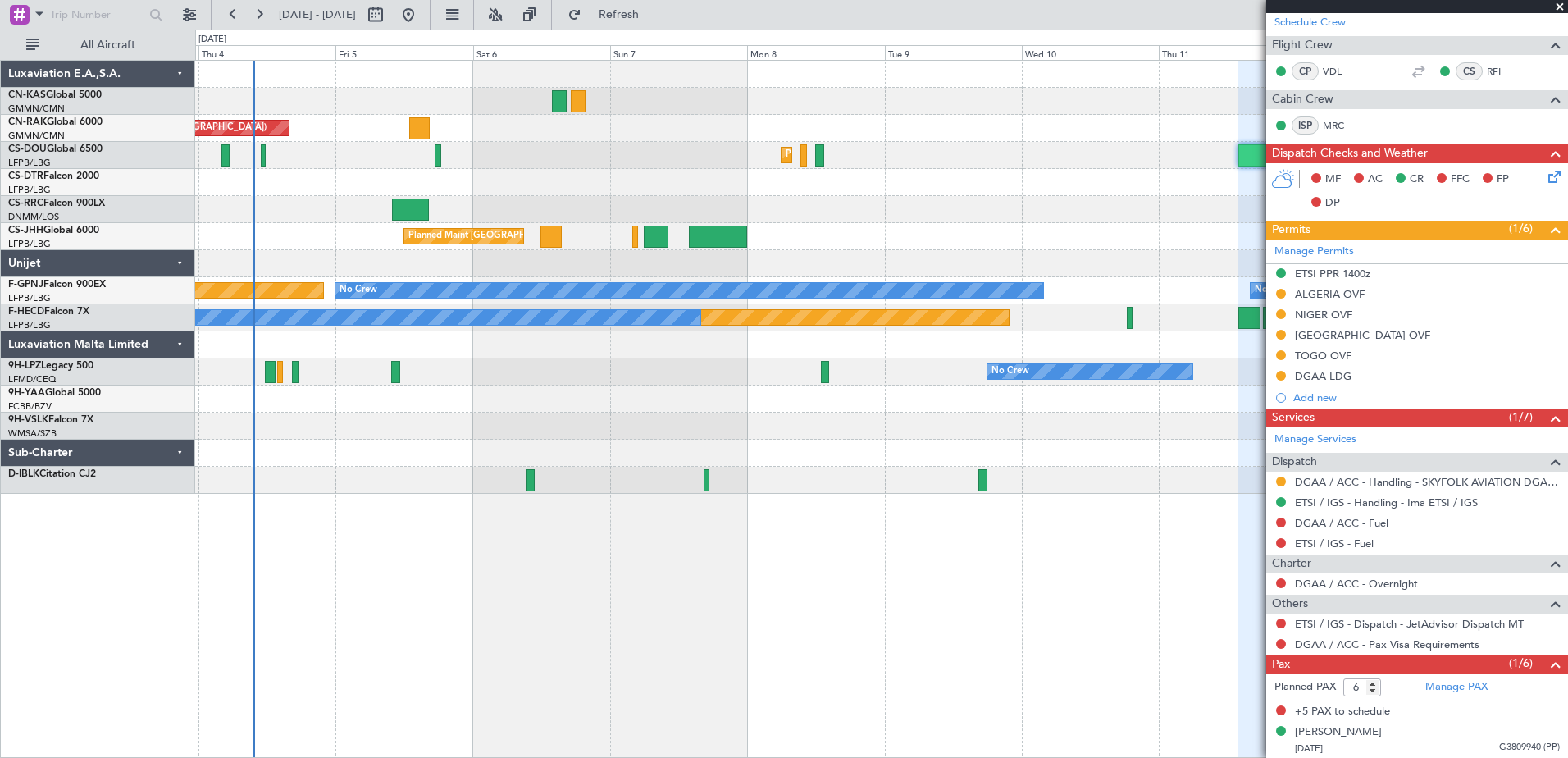
click at [1561, 6] on span at bounding box center [1560, 8] width 17 height 15
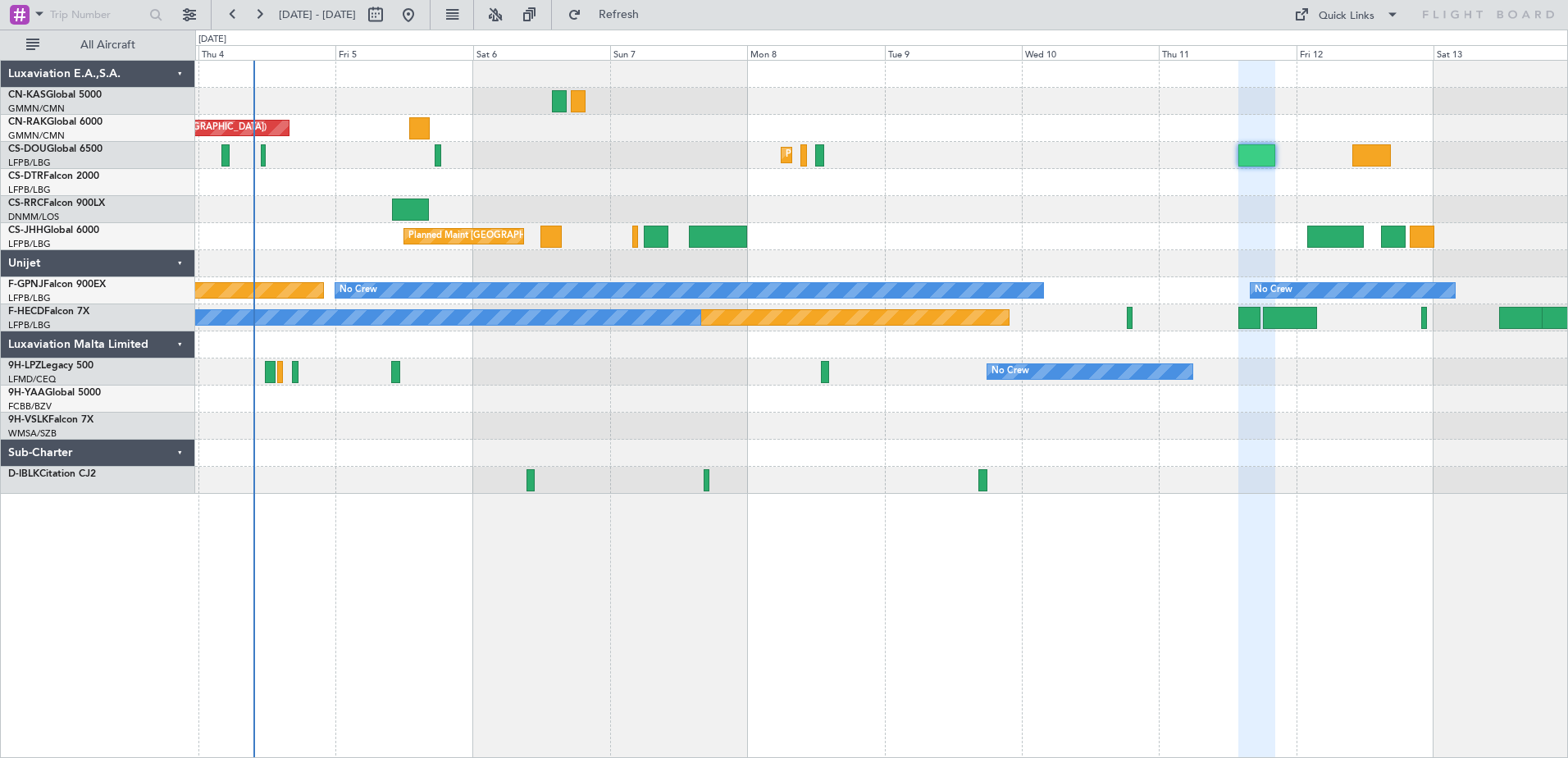
type input "0"
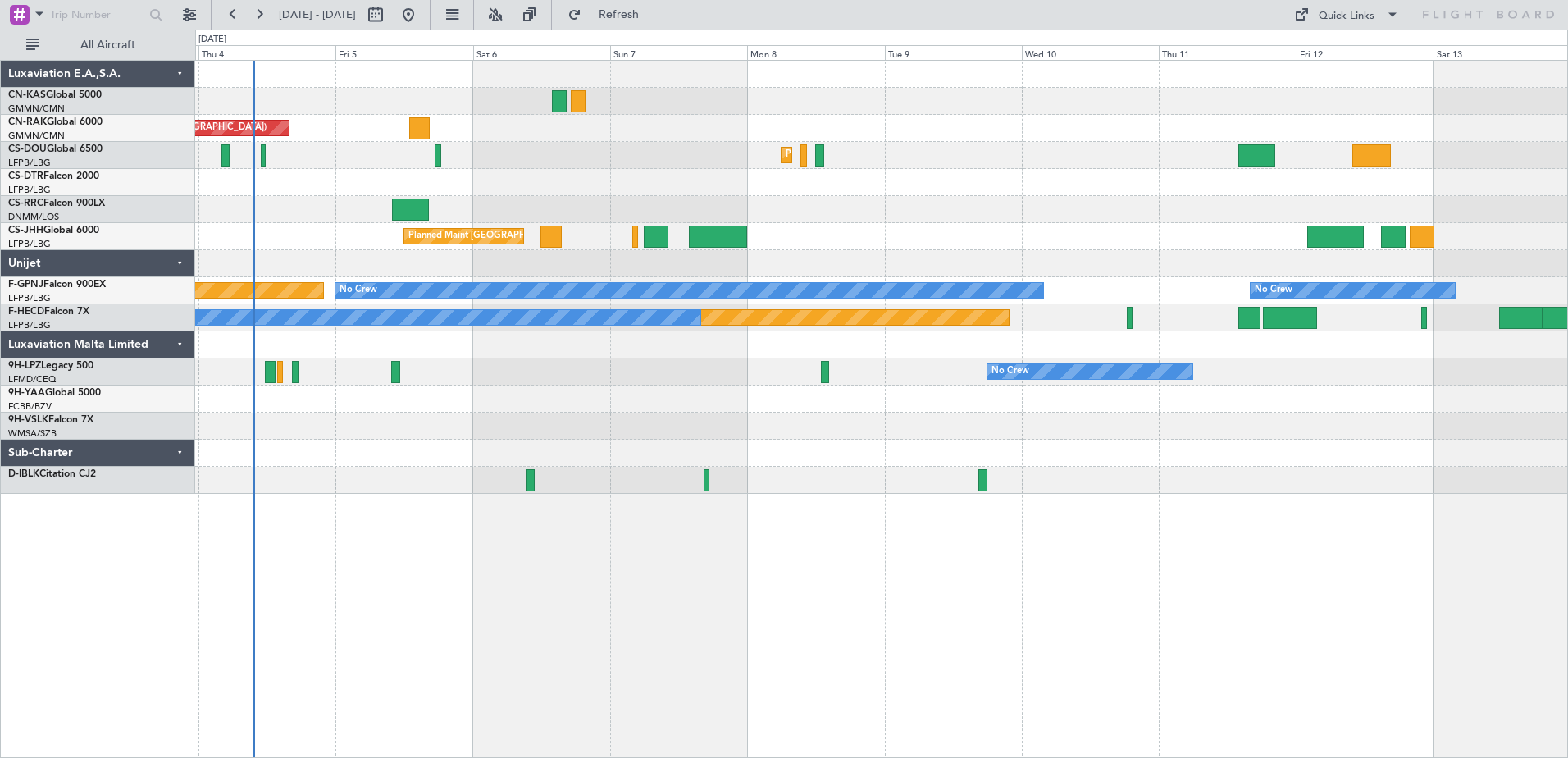
scroll to position [0, 0]
